Goal: Task Accomplishment & Management: Manage account settings

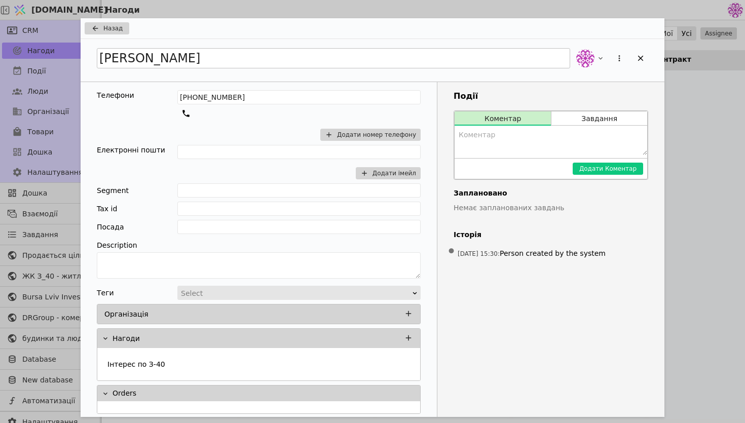
scroll to position [1417, 0]
click at [113, 28] on span "Назад" at bounding box center [112, 28] width 19 height 9
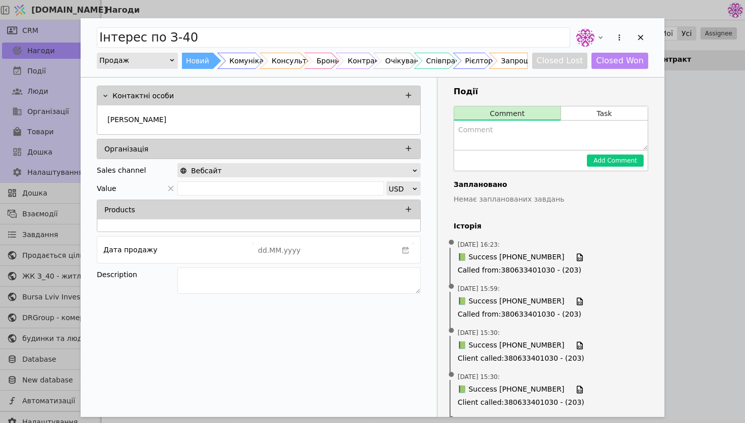
click at [113, 27] on input "Інтерес по З-40" at bounding box center [333, 37] width 473 height 20
click at [640, 40] on icon "Add Opportunity" at bounding box center [640, 37] width 9 height 9
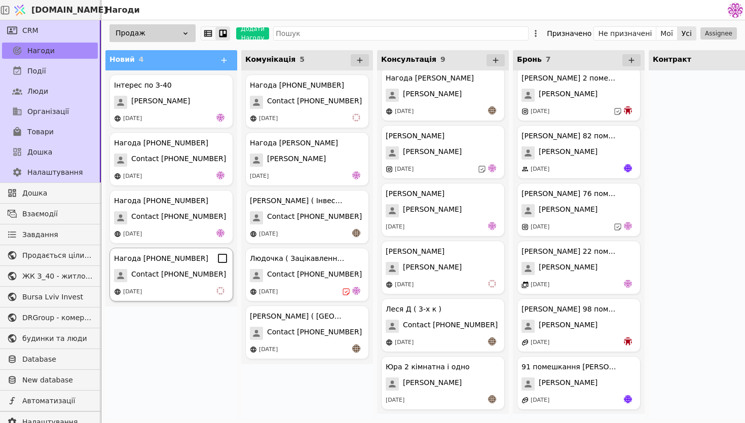
click at [169, 257] on div "Нагода [PHONE_NUMBER]" at bounding box center [161, 258] width 94 height 11
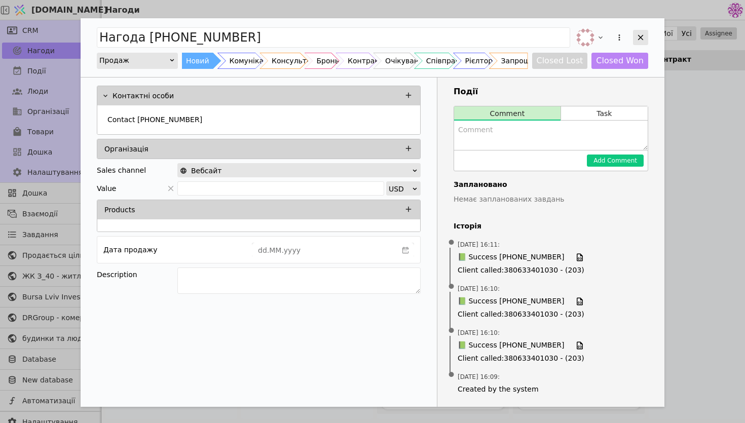
click at [640, 39] on icon "Add Opportunity" at bounding box center [640, 37] width 9 height 9
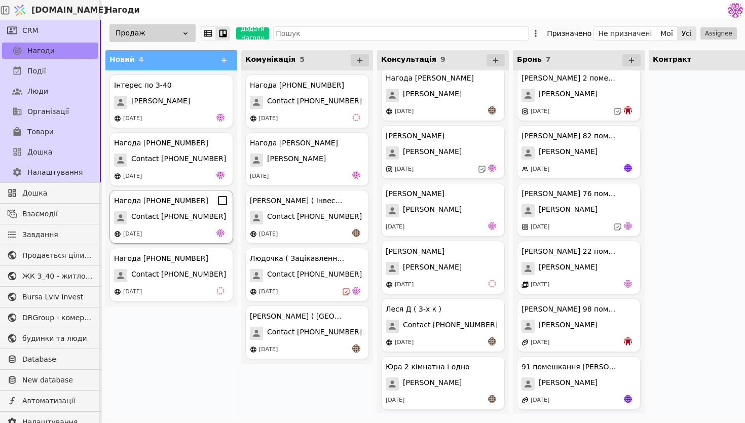
click at [161, 219] on span "Contact [PHONE_NUMBER]" at bounding box center [178, 217] width 95 height 13
